Goal: Information Seeking & Learning: Learn about a topic

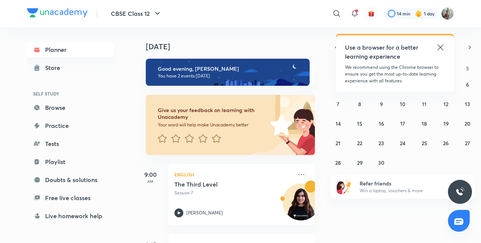
scroll to position [64, 0]
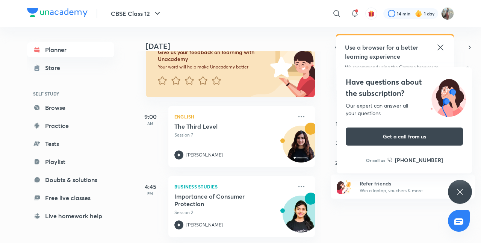
click at [449, 39] on div "Use a browser for a better learning experience We recommend using the Chrome br…" at bounding box center [395, 63] width 118 height 56
click at [444, 45] on icon at bounding box center [440, 47] width 9 height 9
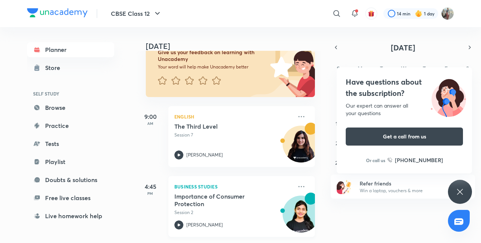
click at [254, 202] on div "Importance of Consumer Protection Session 2" at bounding box center [234, 204] width 118 height 23
